Goal: Task Accomplishment & Management: Complete application form

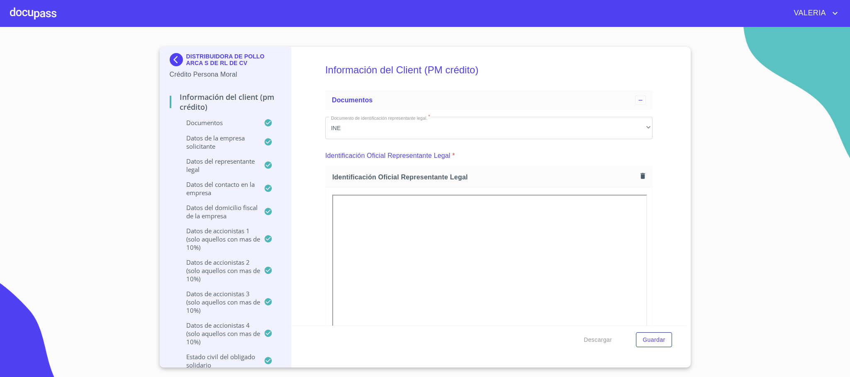
scroll to position [2052, 0]
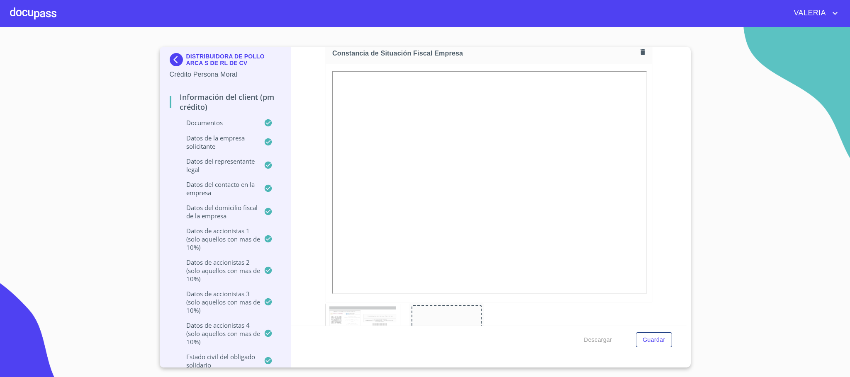
click at [24, 10] on div at bounding box center [33, 13] width 46 height 27
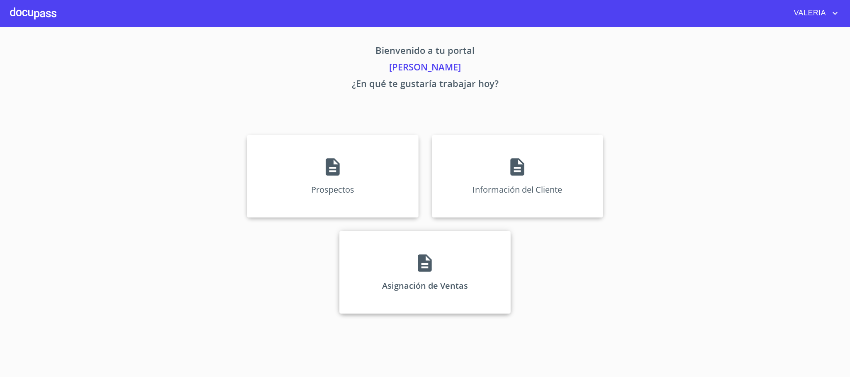
click at [449, 304] on div "Asignación de Ventas" at bounding box center [424, 272] width 171 height 83
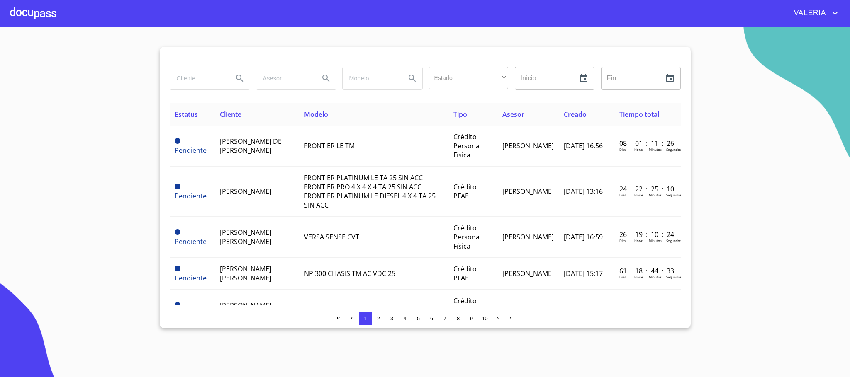
click at [198, 86] on input "search" at bounding box center [198, 78] width 56 height 22
type input "[PERSON_NAME]"
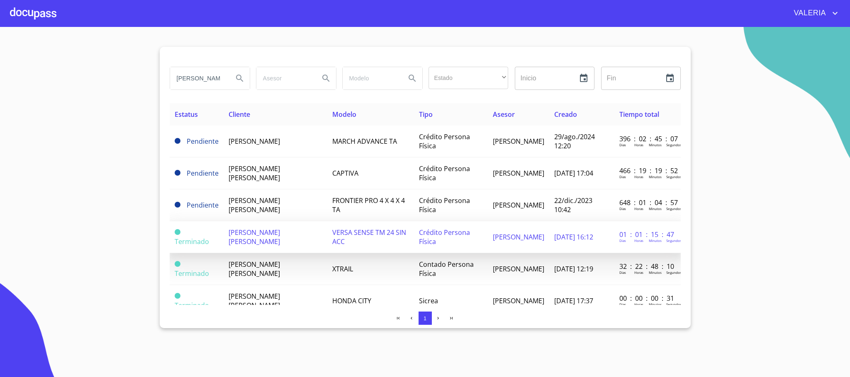
click at [314, 240] on td "[PERSON_NAME] [PERSON_NAME]" at bounding box center [275, 237] width 104 height 32
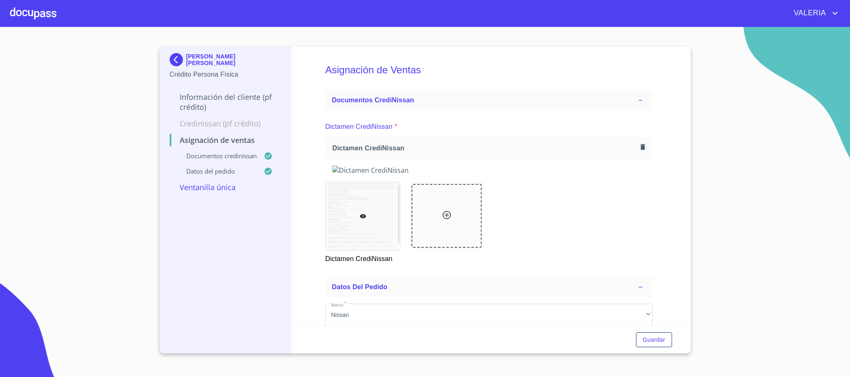
click at [198, 102] on p "Información del cliente (PF crédito)" at bounding box center [226, 102] width 112 height 20
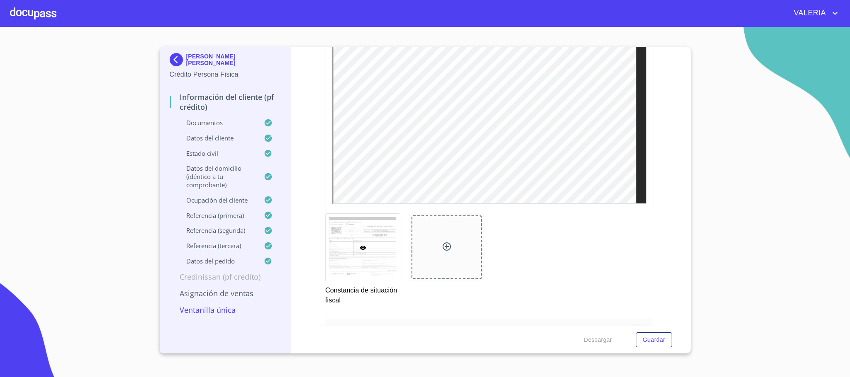
scroll to position [2506, 0]
click at [660, 338] on span "Guardar" at bounding box center [653, 340] width 22 height 10
